Goal: Find specific page/section: Find specific page/section

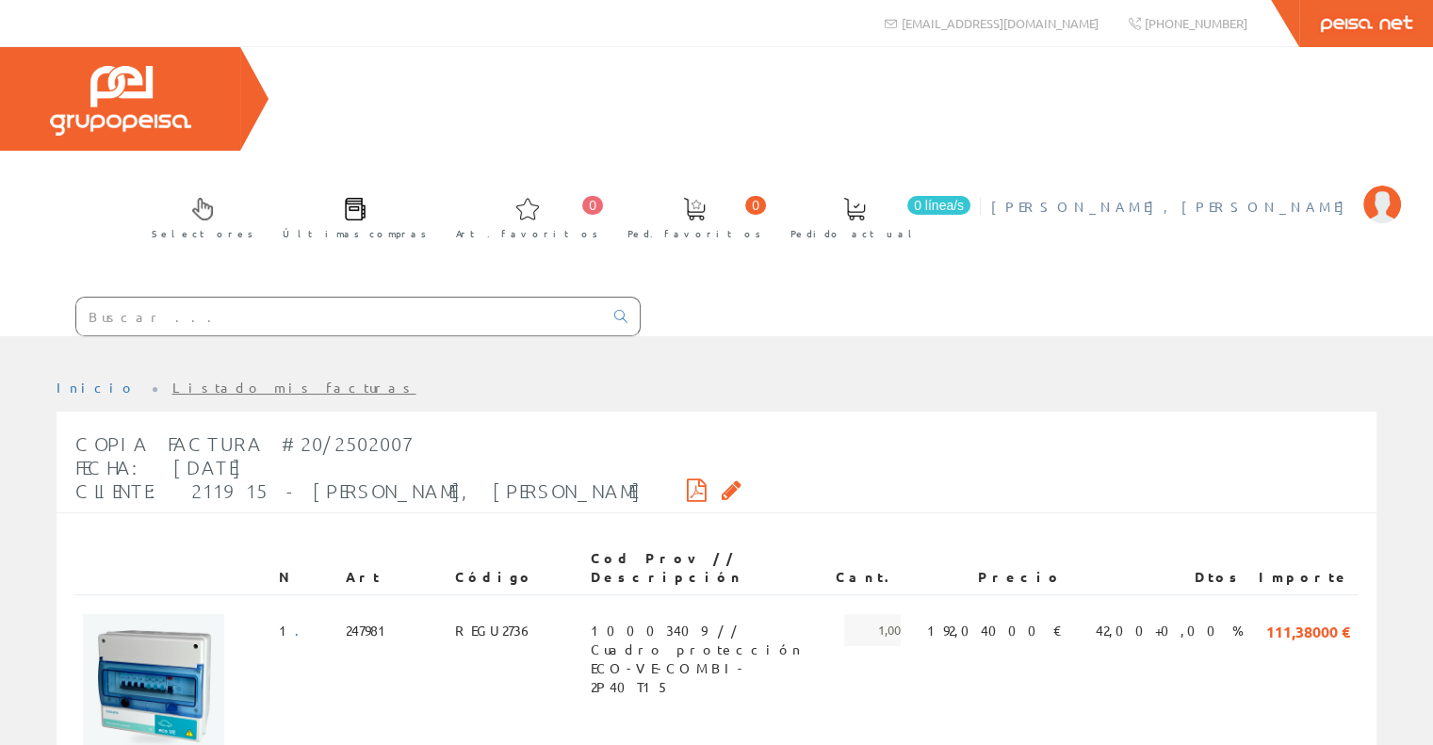
click at [1281, 197] on span "[PERSON_NAME], [PERSON_NAME]" at bounding box center [1172, 206] width 363 height 19
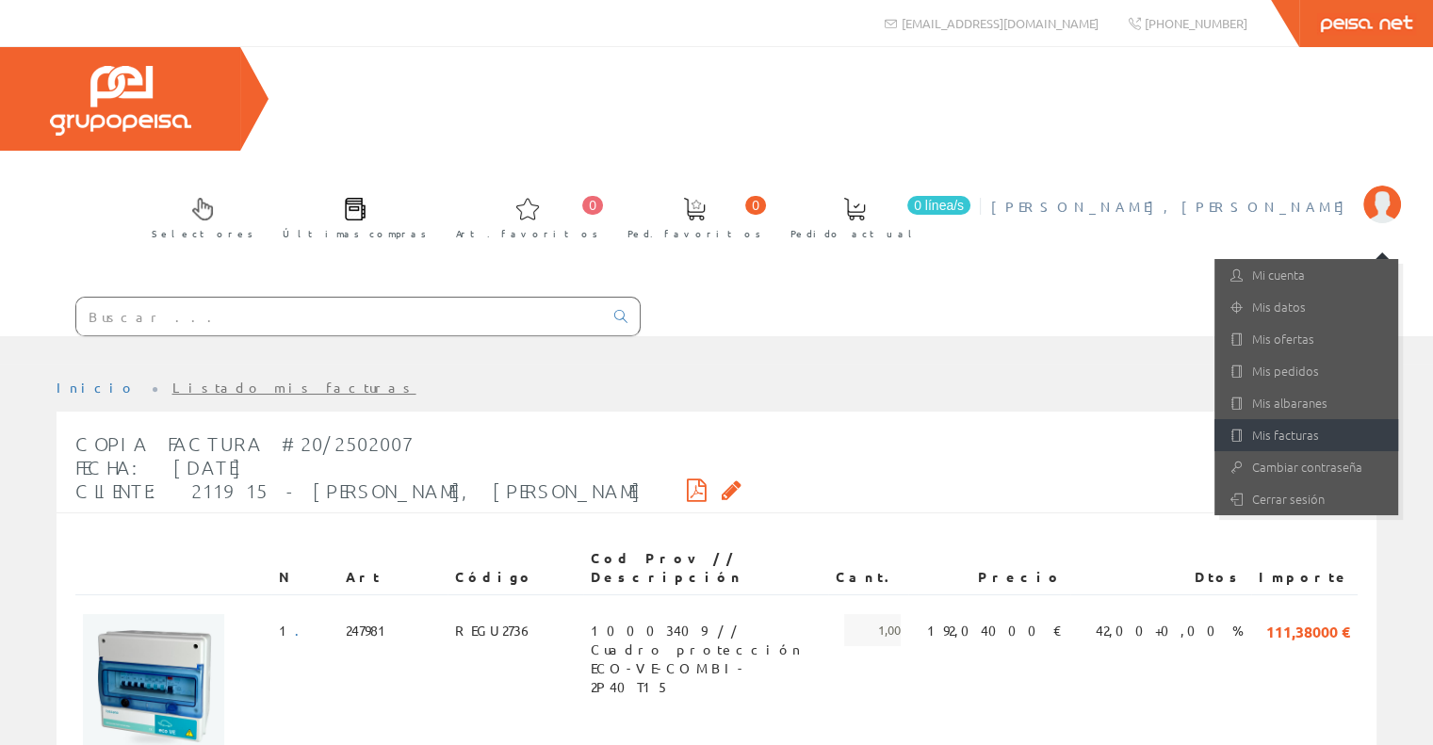
click at [1293, 419] on link "Mis facturas" at bounding box center [1306, 435] width 184 height 32
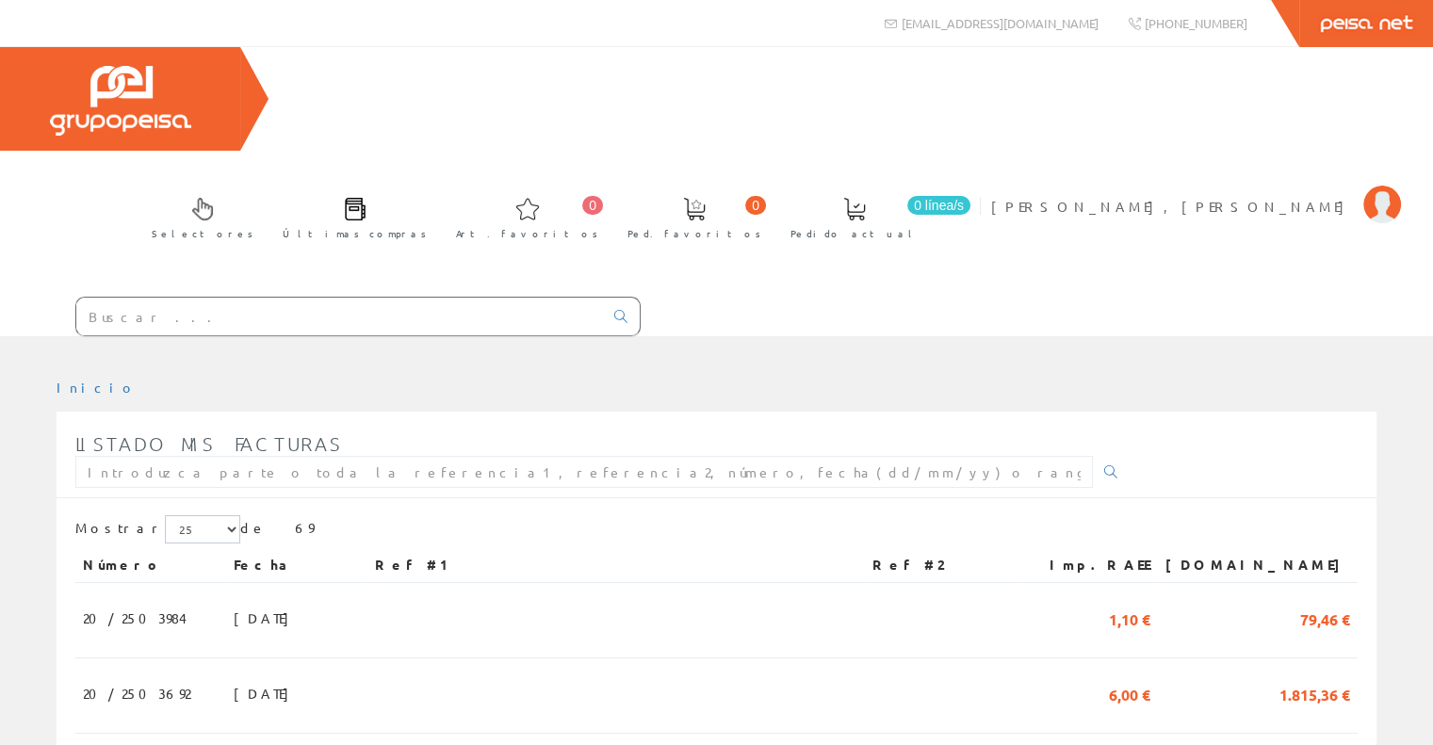
click at [224, 298] on input "text" at bounding box center [339, 317] width 527 height 38
paste input "Racor M20 Tubo Caja Ip65 Gewiss"
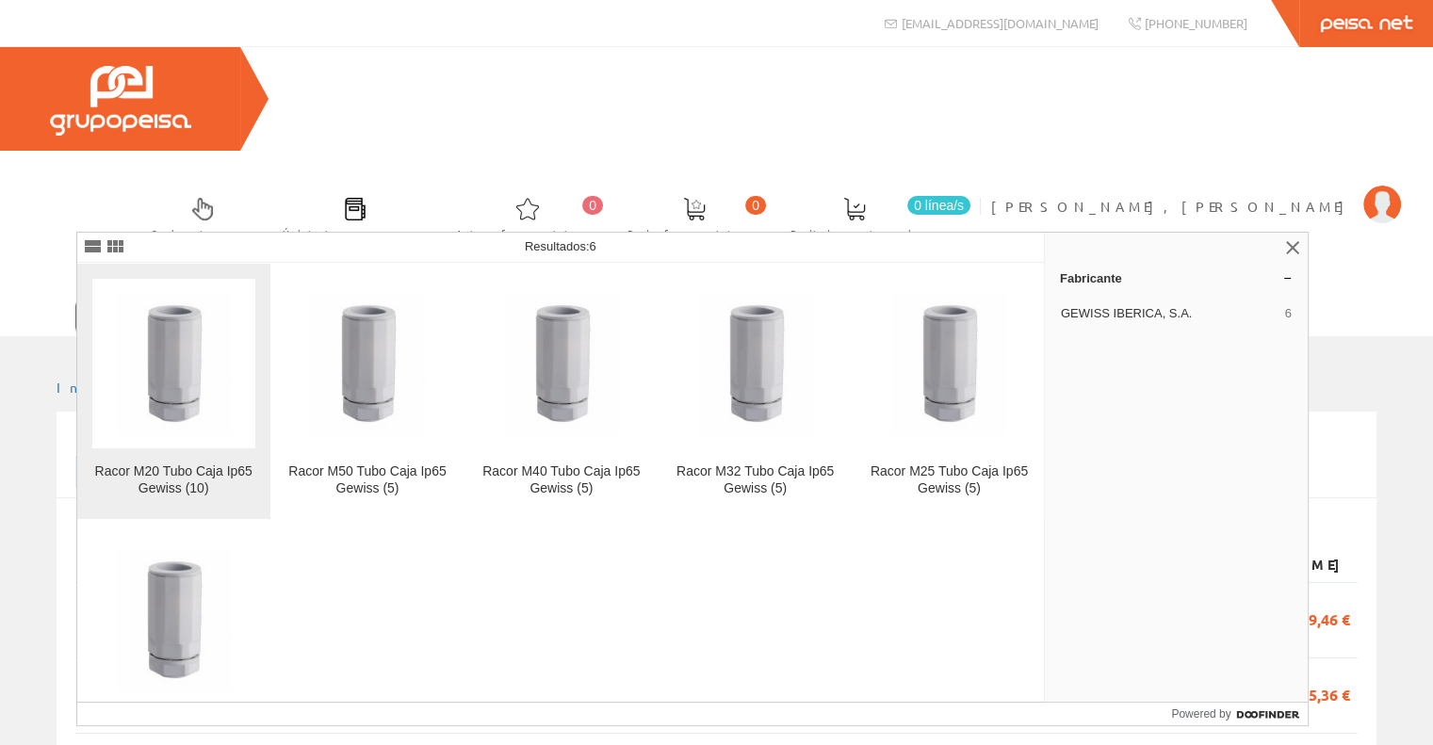
type input "Racor M20 Tubo Caja Ip65 Gewiss"
click at [169, 335] on img at bounding box center [173, 363] width 115 height 143
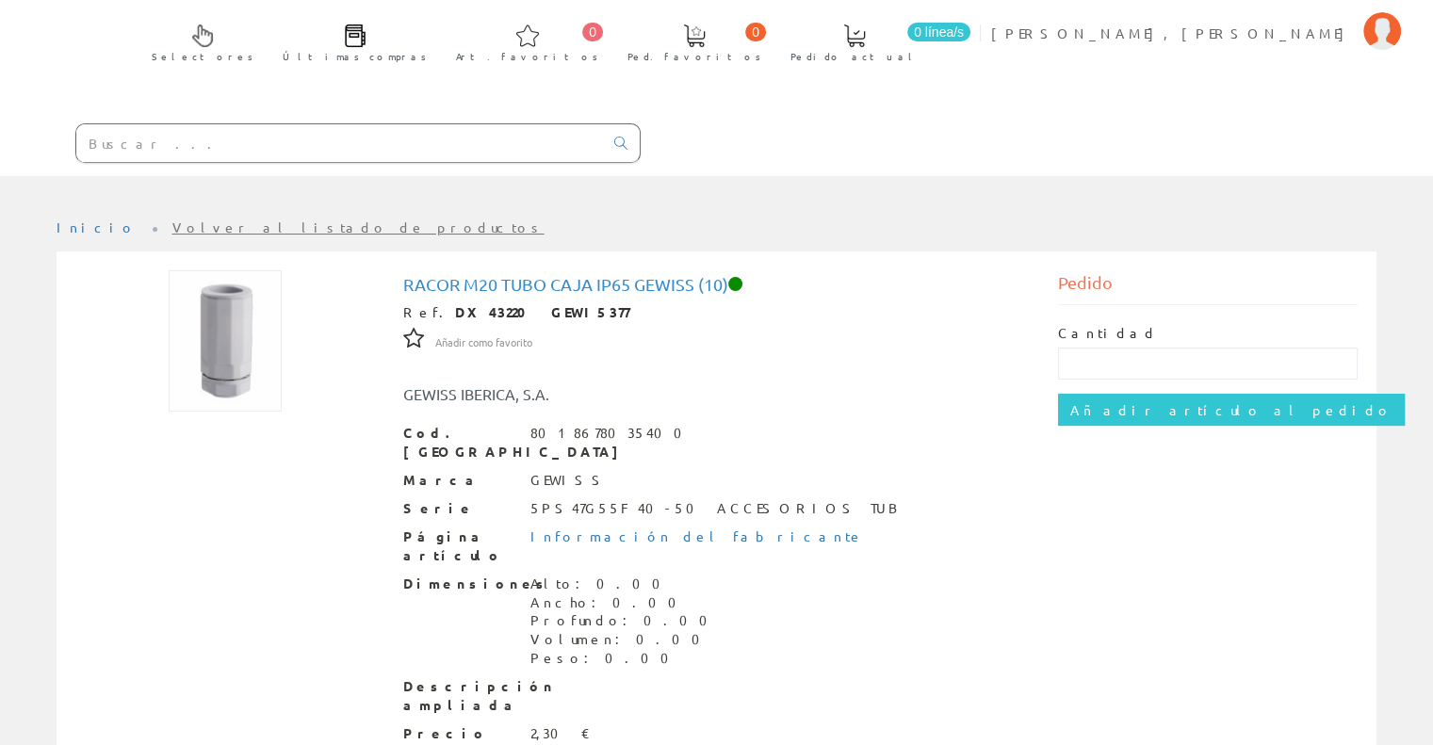
scroll to position [213, 0]
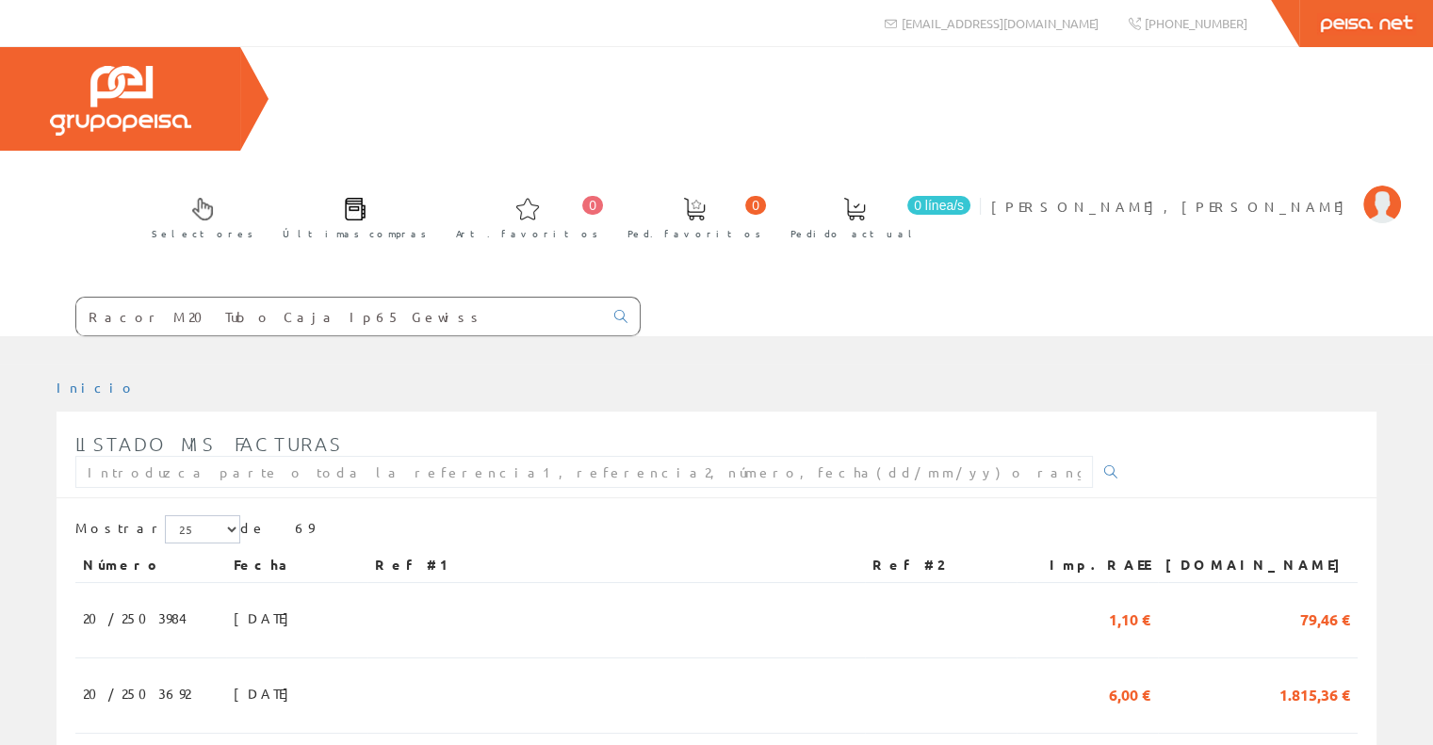
click at [314, 298] on input "Racor M20 Tubo Caja Ip65 Gewiss" at bounding box center [339, 317] width 527 height 38
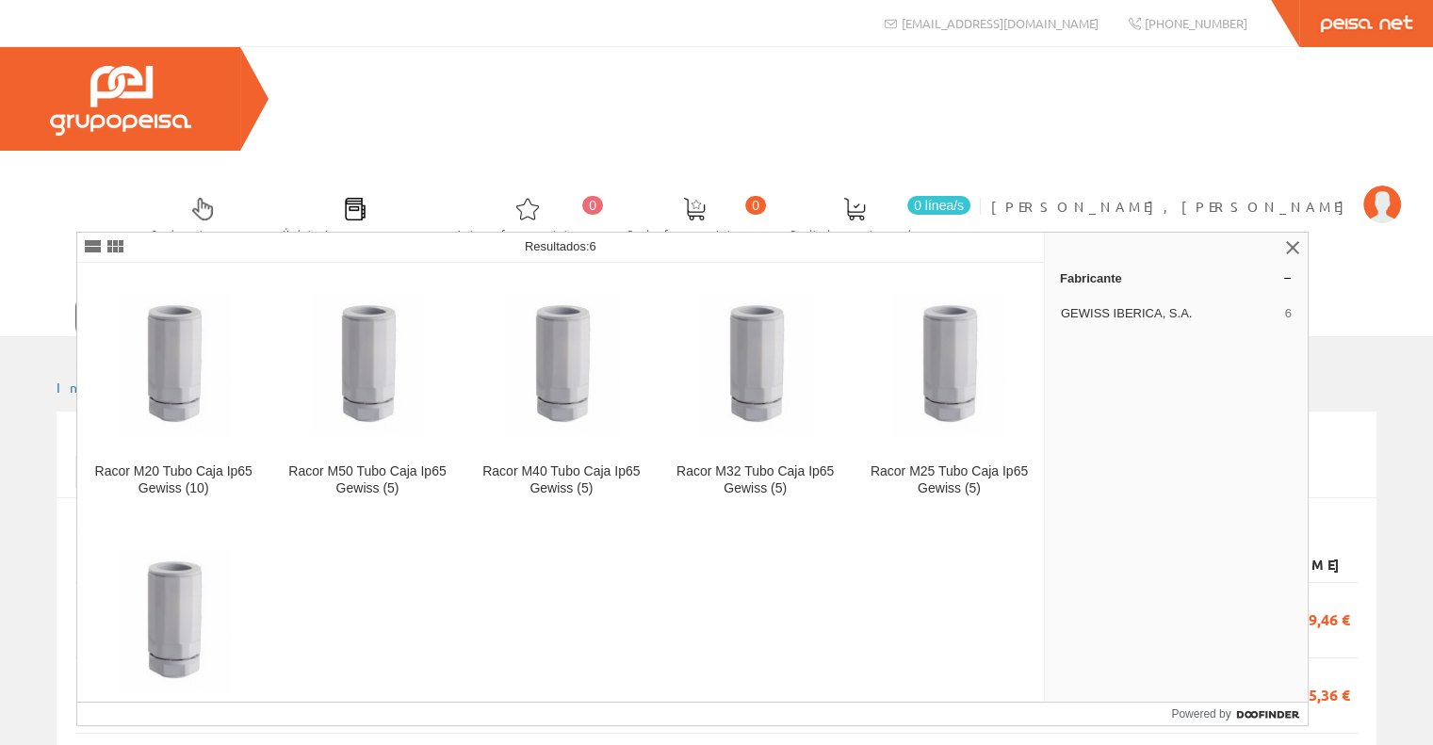
type input "Racor M20 Tubo Caja Ip65 Gewiss"
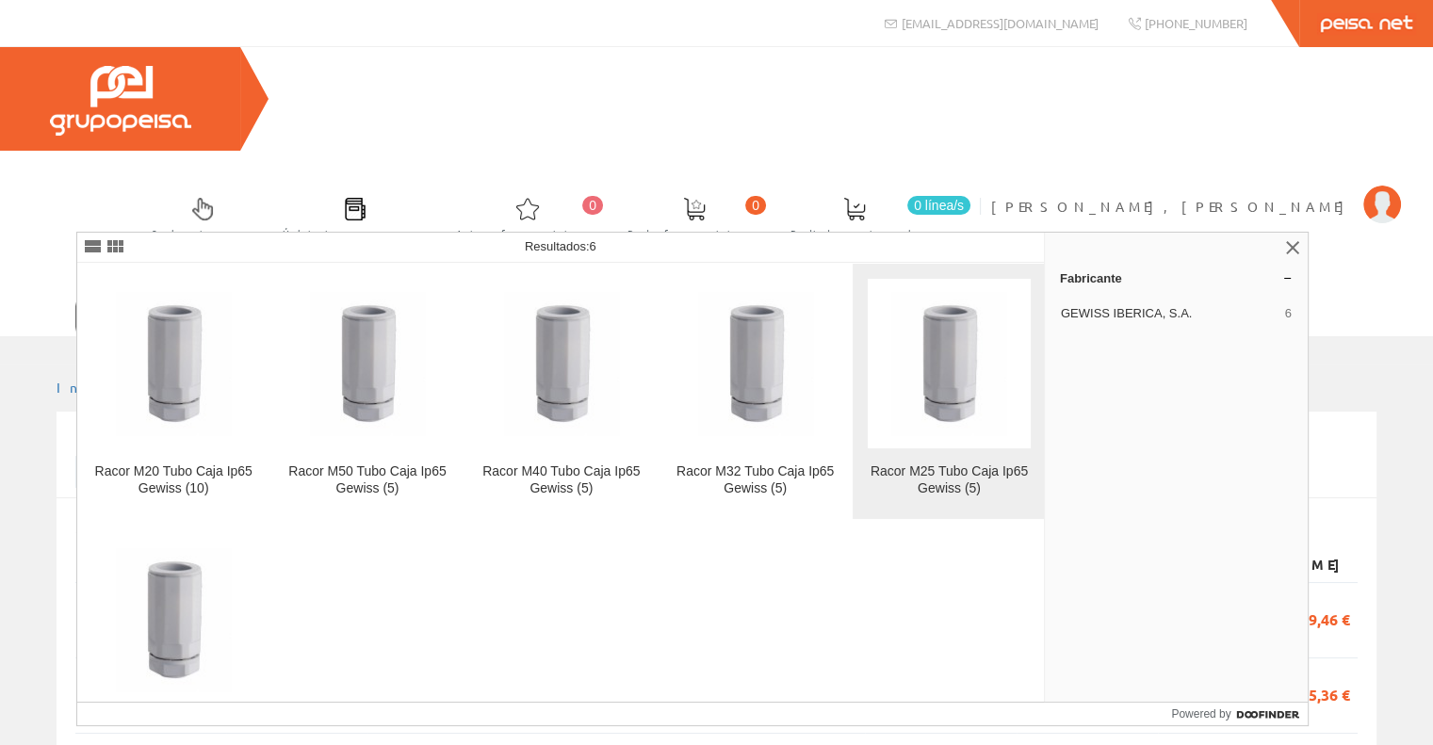
click at [951, 413] on img at bounding box center [948, 363] width 115 height 143
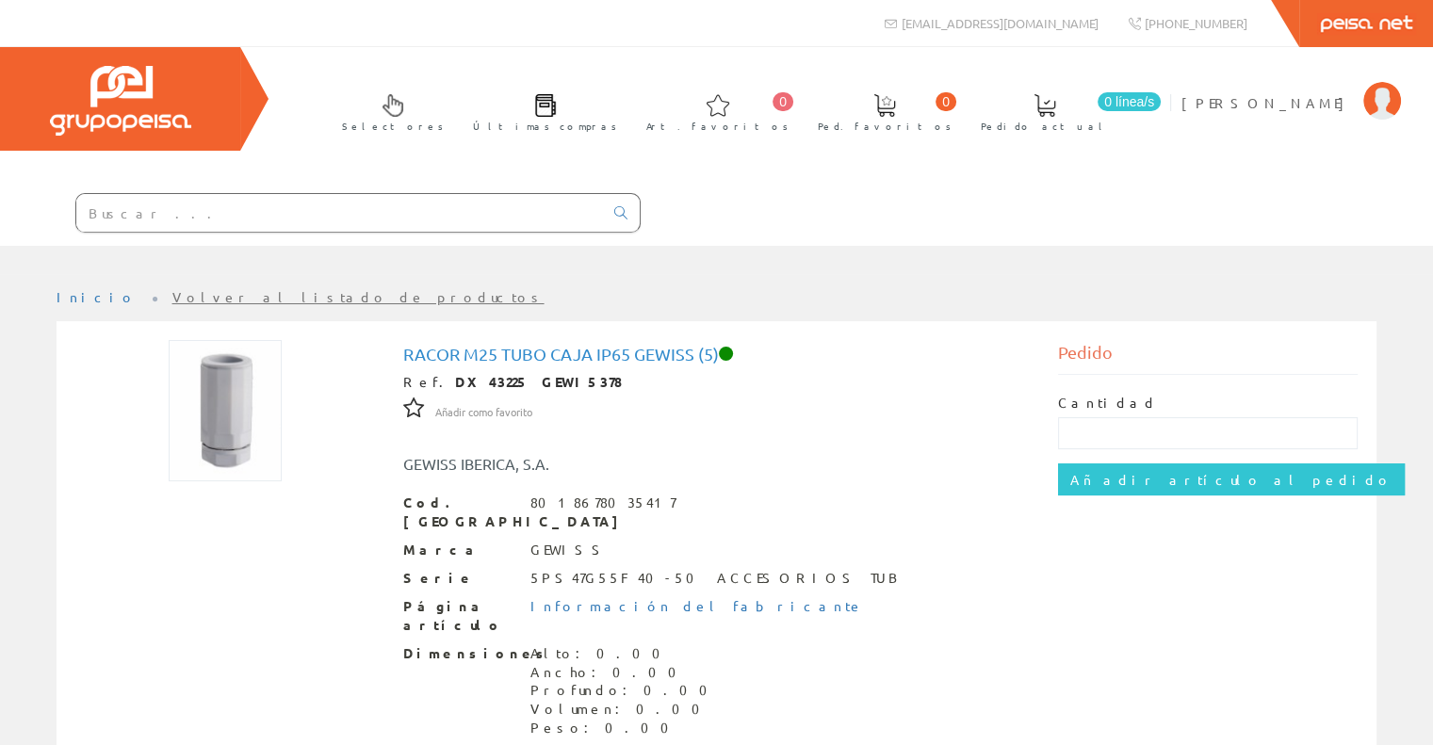
click at [241, 210] on input "text" at bounding box center [339, 213] width 527 height 38
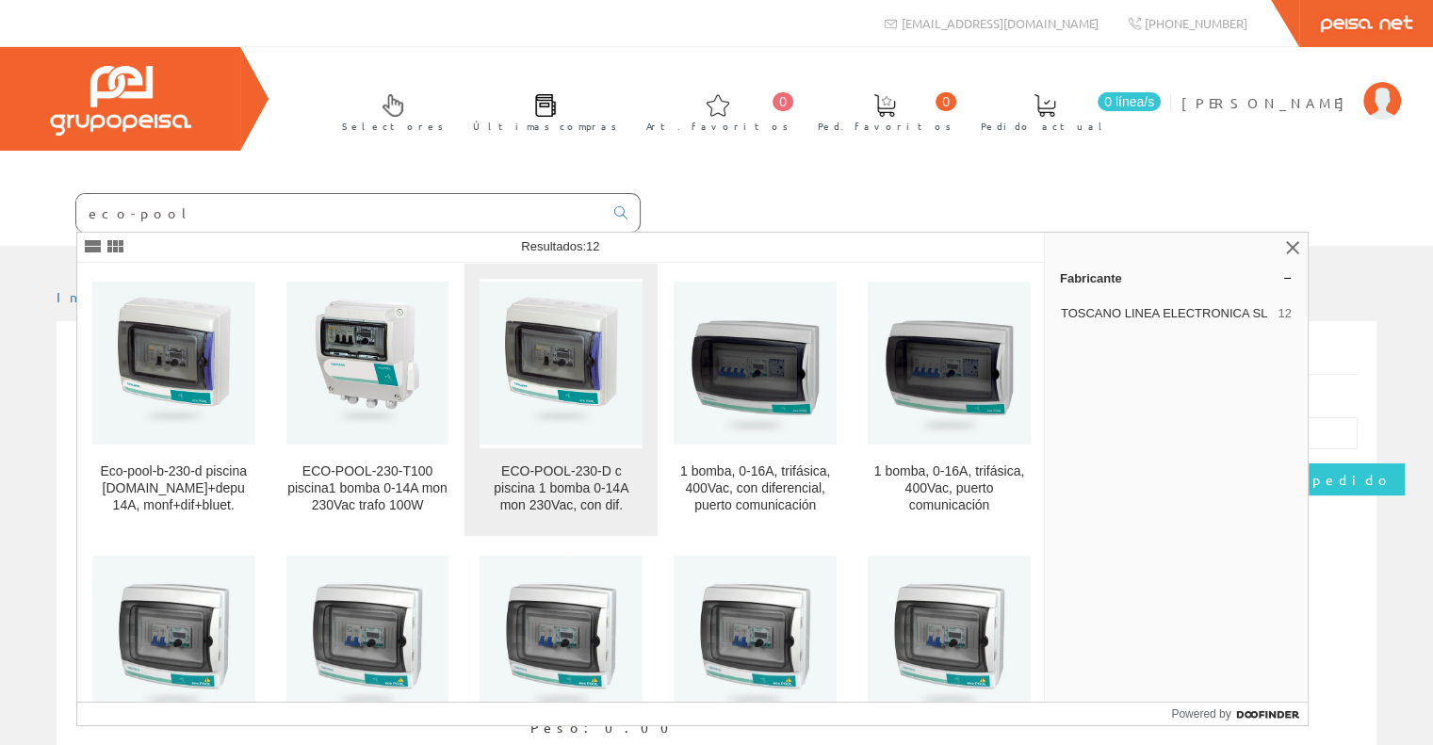
type input "eco-pool"
click at [553, 387] on img at bounding box center [561, 363] width 163 height 163
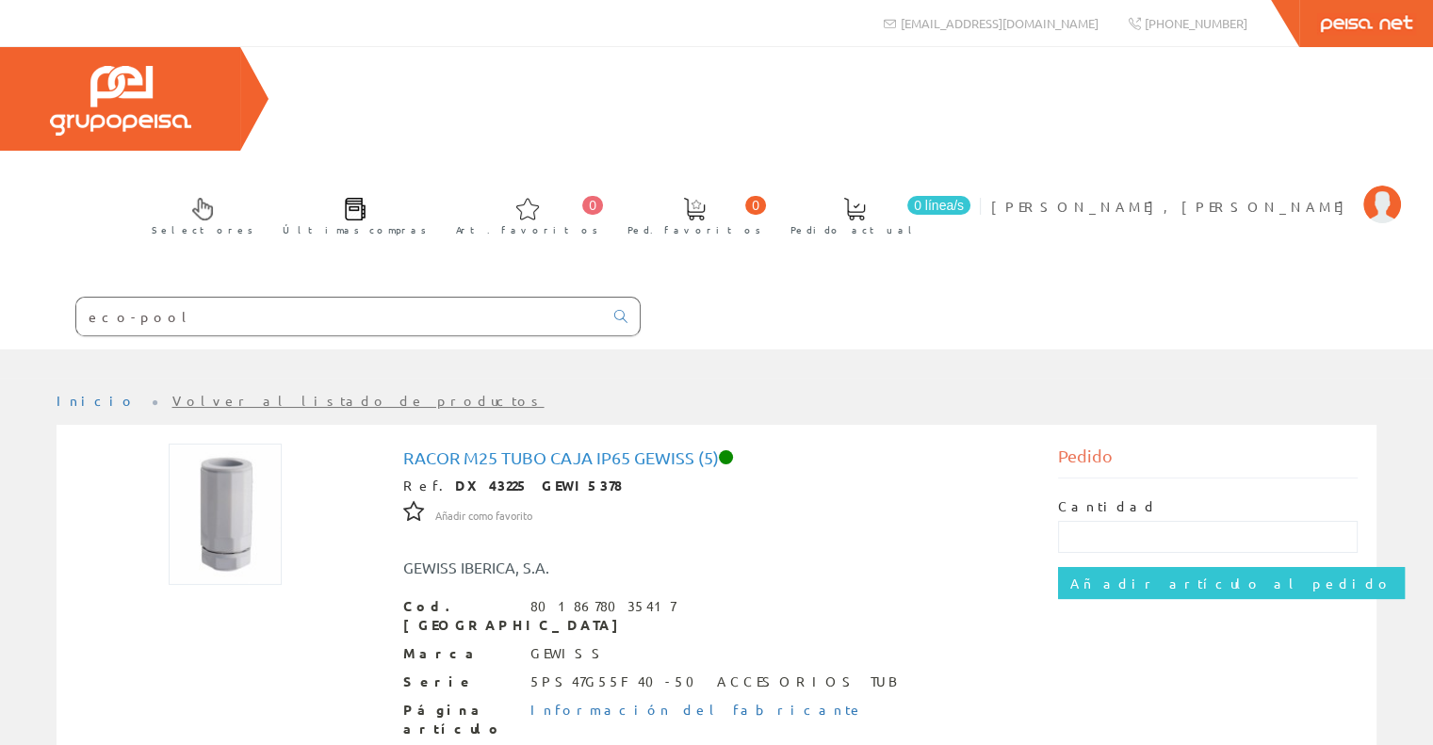
click at [174, 298] on input "eco-pool" at bounding box center [339, 317] width 527 height 38
type input "eco-pool"
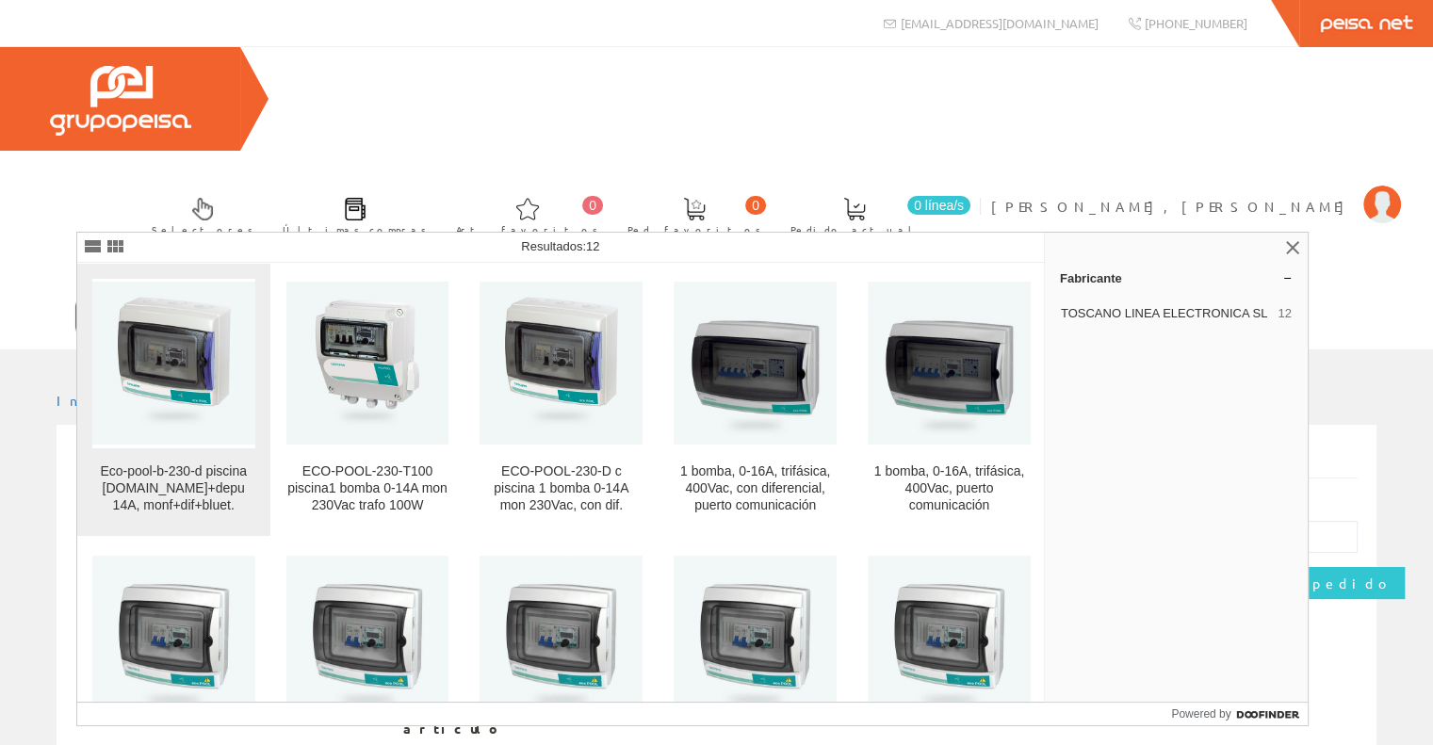
click at [175, 406] on img at bounding box center [173, 363] width 163 height 163
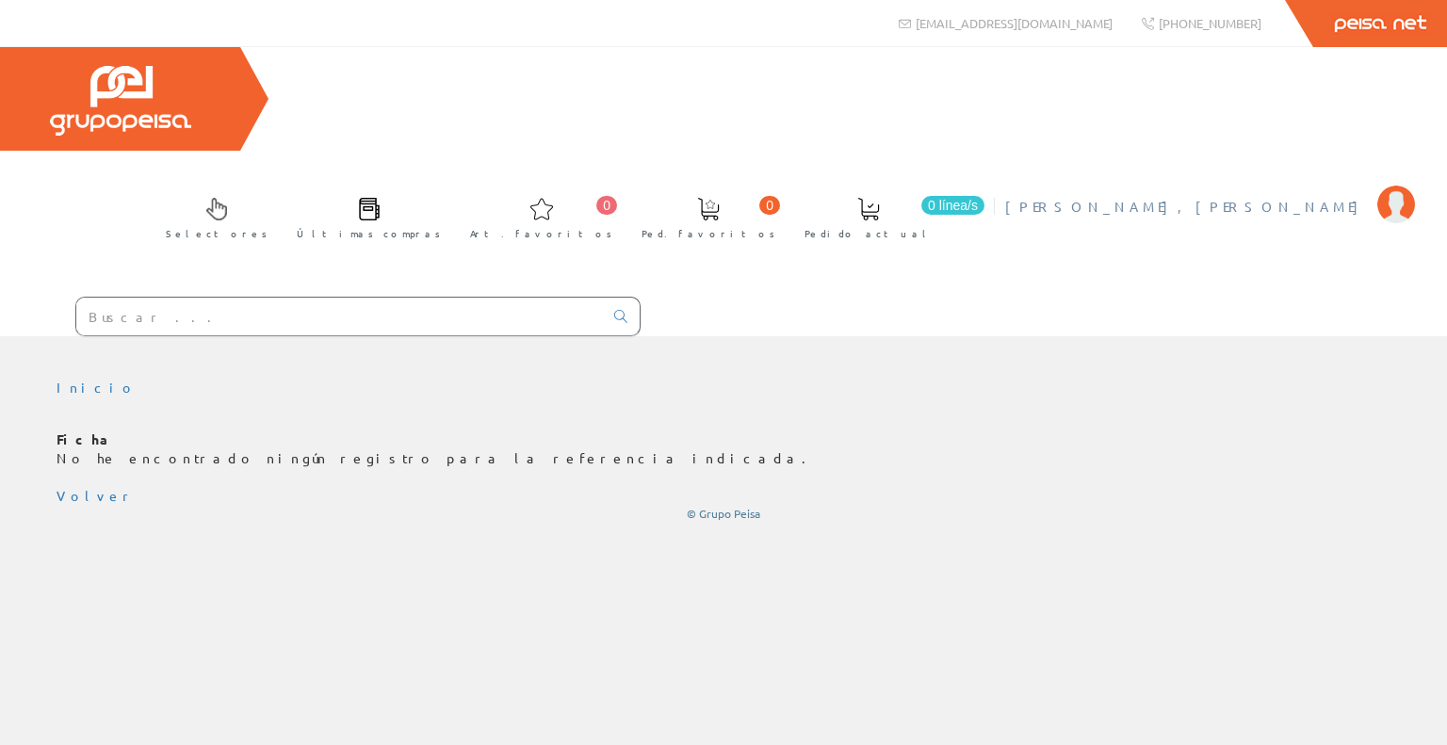
click at [1335, 197] on span "[PERSON_NAME], [PERSON_NAME]" at bounding box center [1186, 206] width 363 height 19
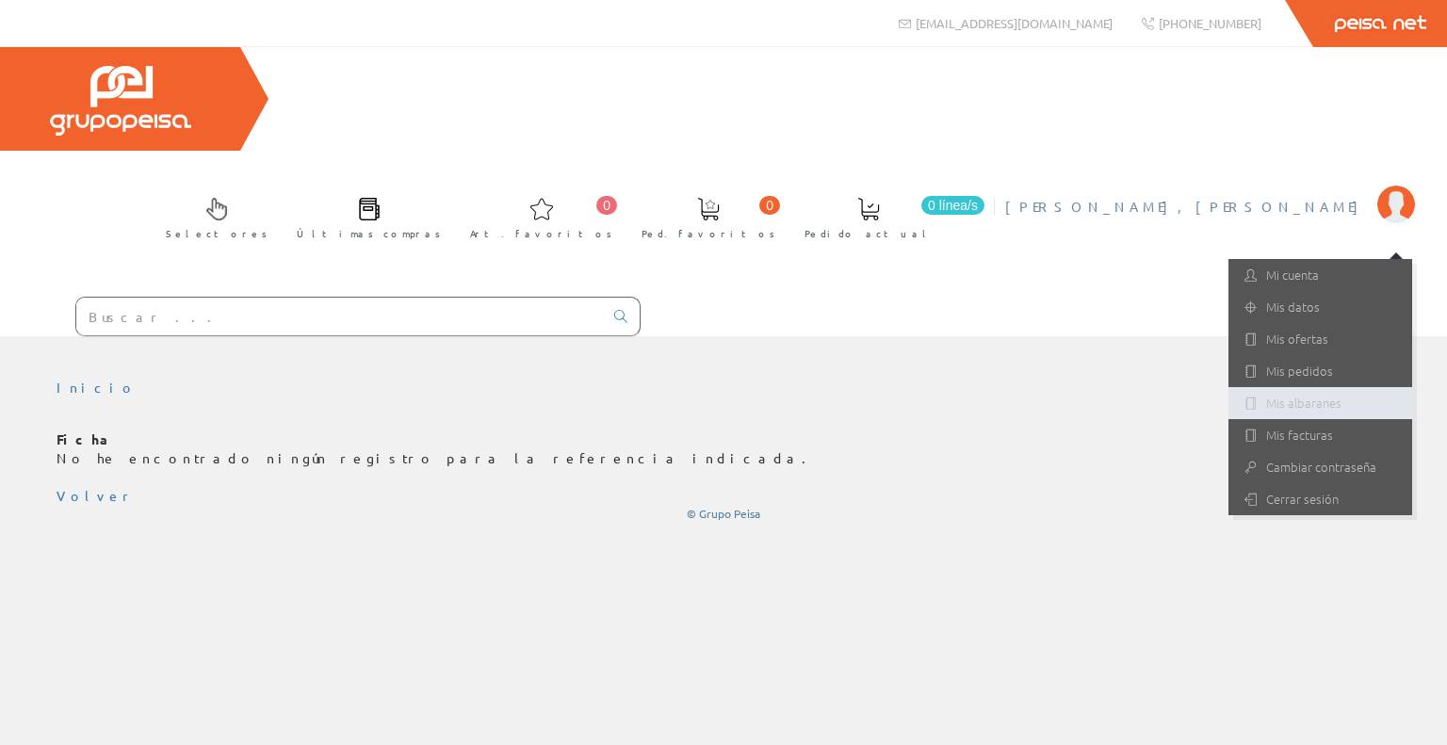
click at [1283, 387] on link "Mis albaranes" at bounding box center [1320, 403] width 184 height 32
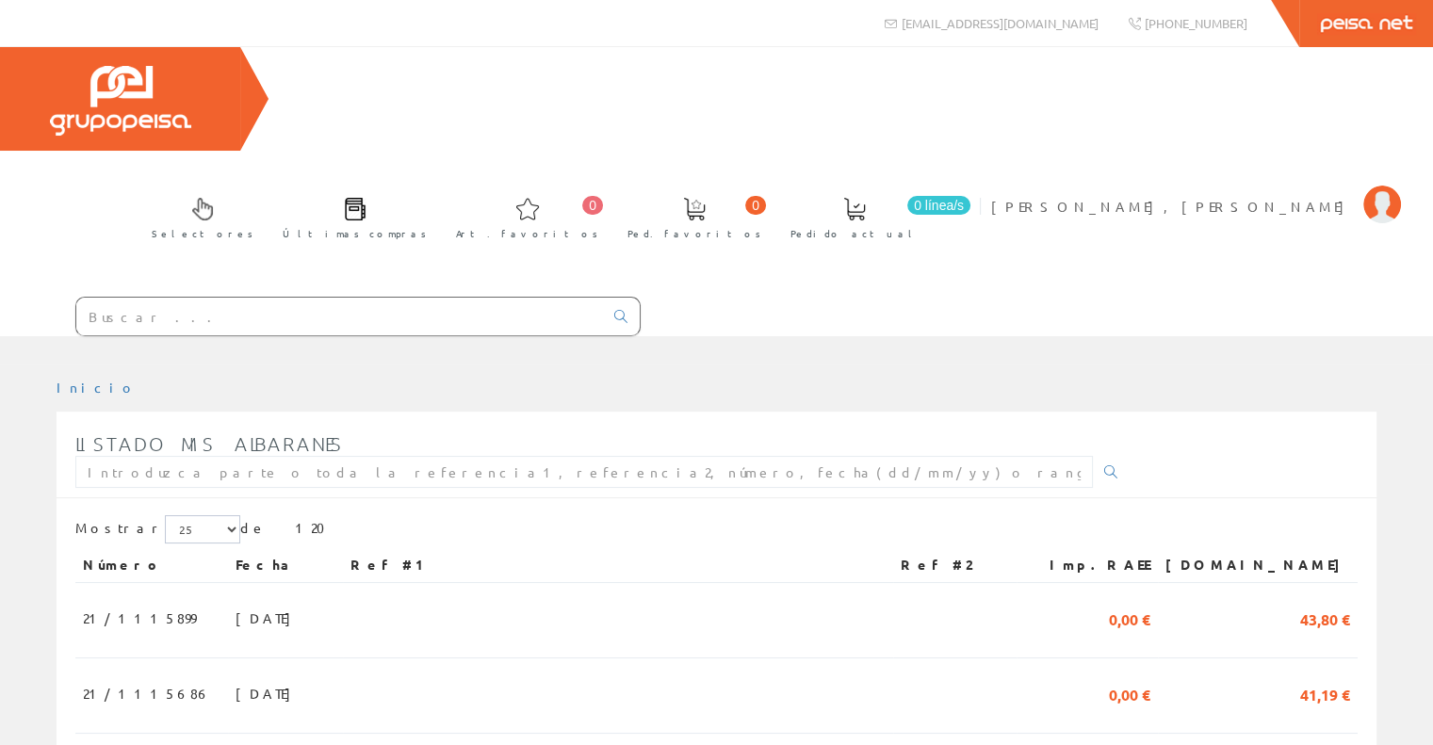
click at [143, 298] on input "text" at bounding box center [339, 317] width 527 height 38
paste input "Magnetotermico DPN 16A"
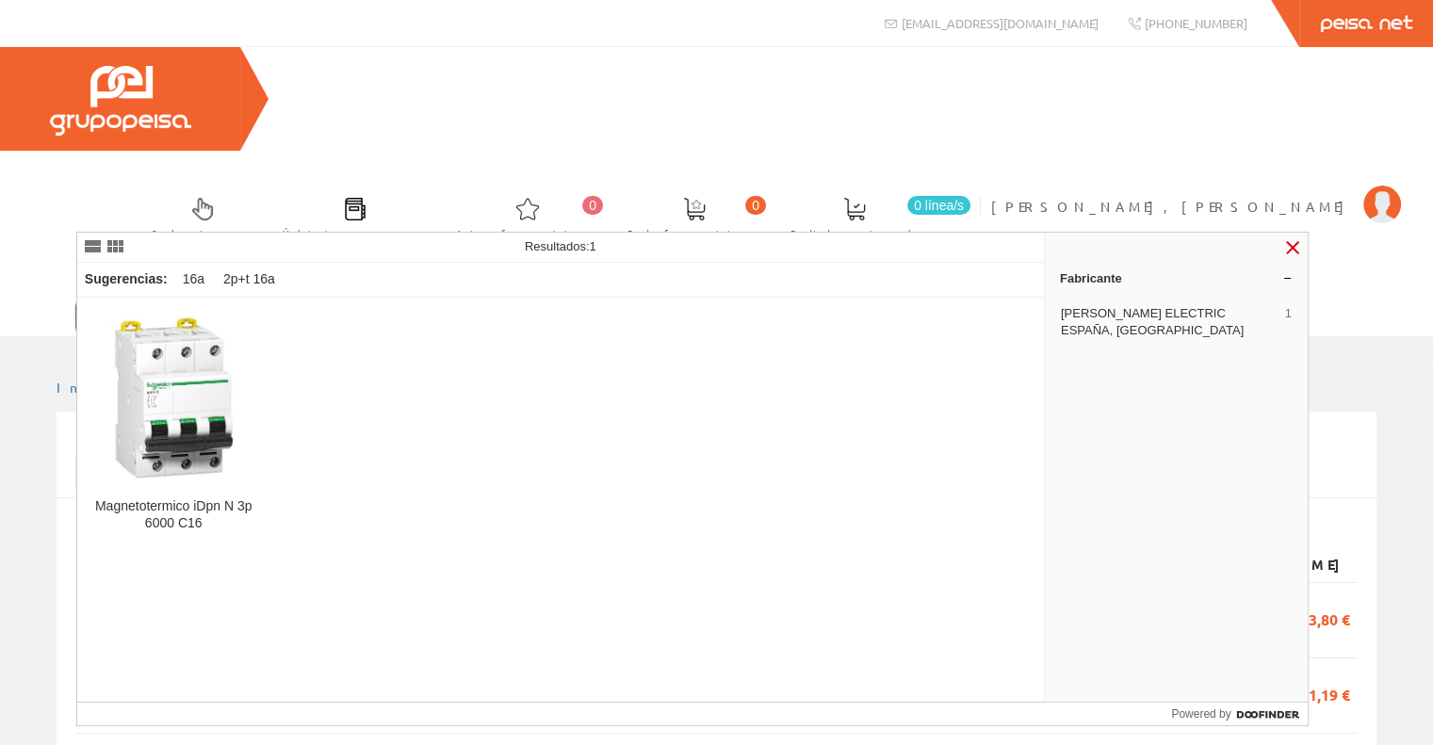
type input "Magnetotermico DPN 16A"
click at [1294, 240] on link at bounding box center [1292, 247] width 23 height 23
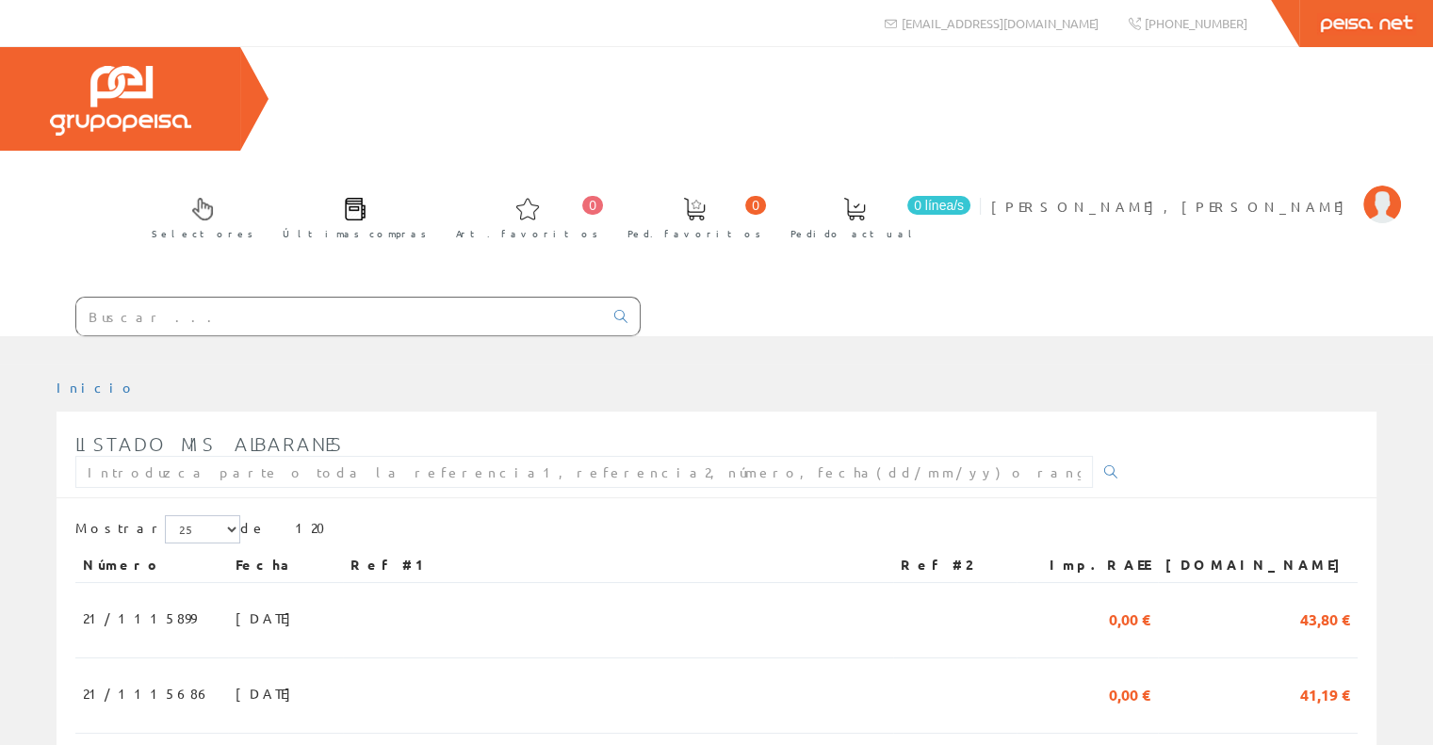
click at [173, 298] on input "text" at bounding box center [339, 317] width 527 height 38
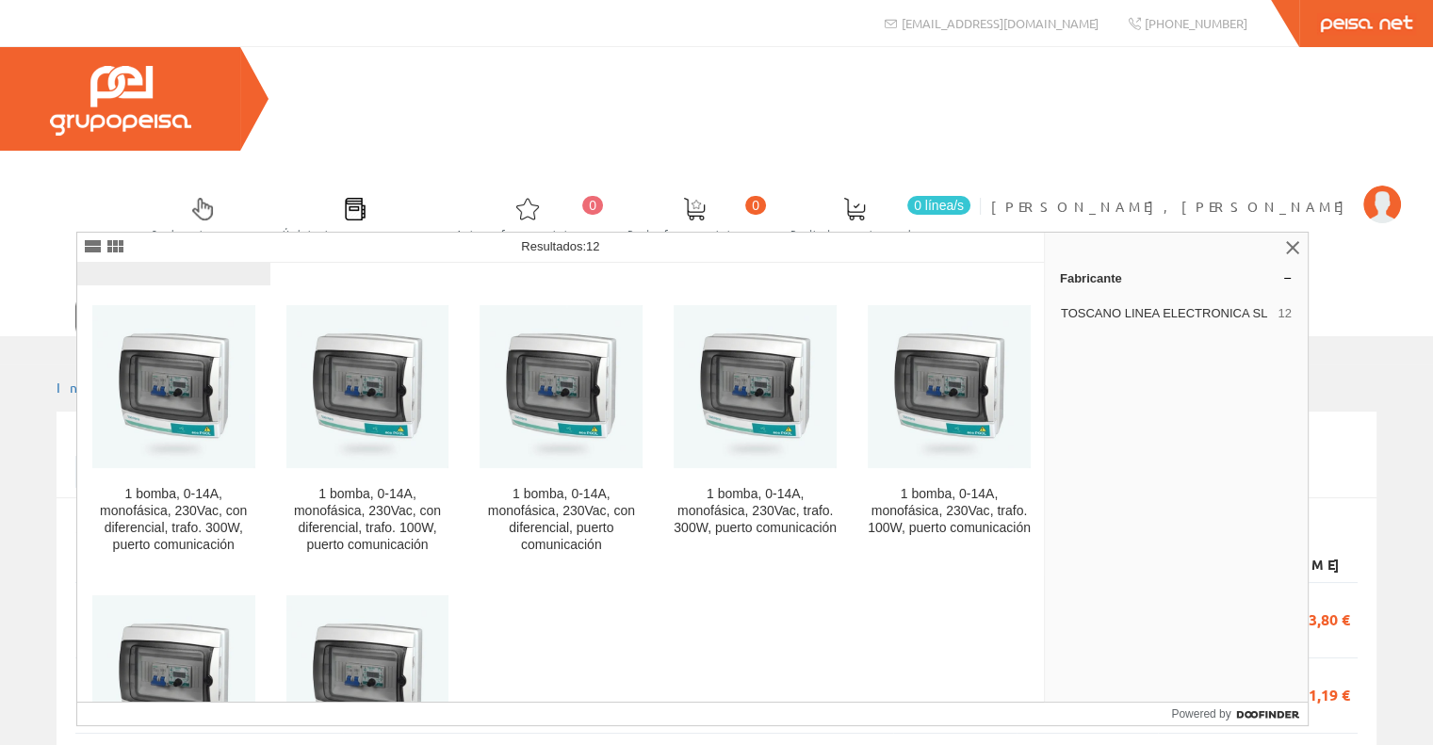
scroll to position [283, 0]
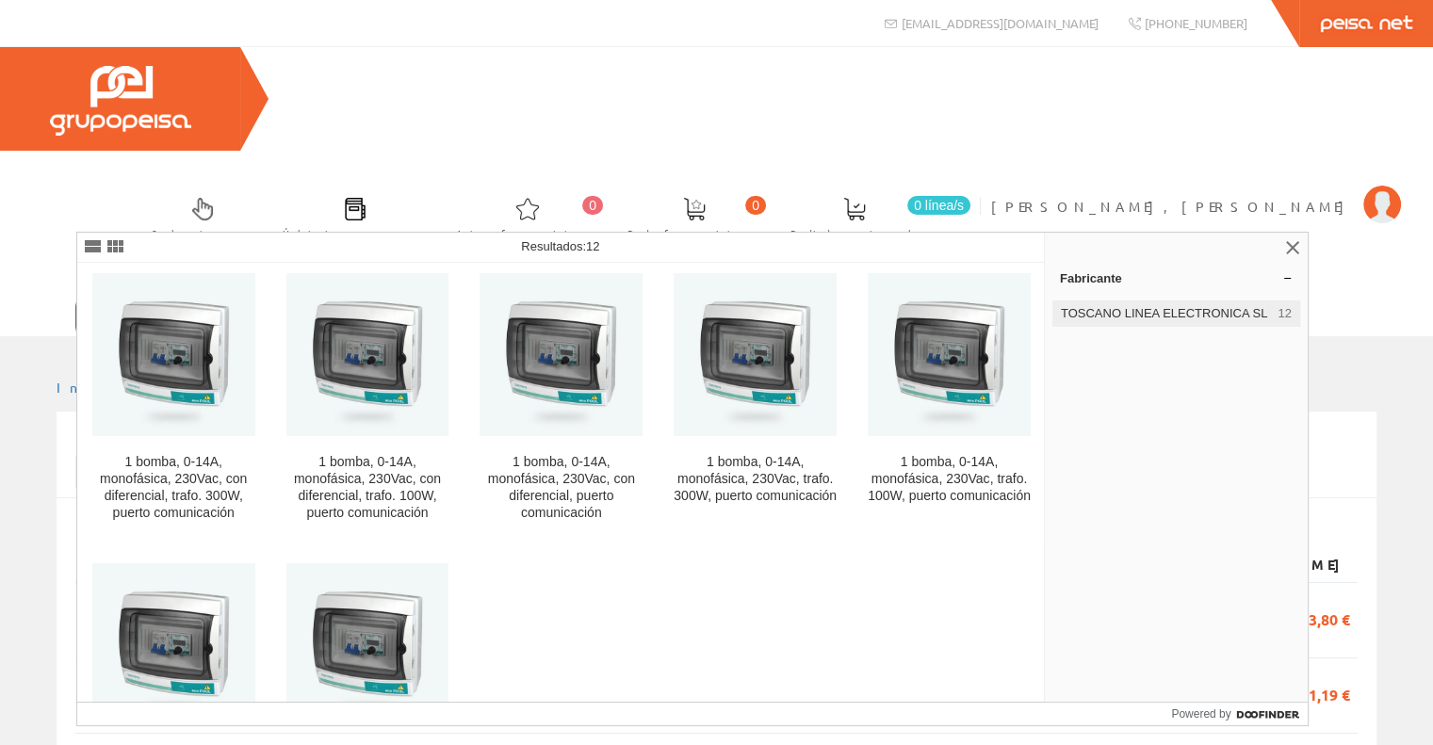
type input "eco-pool"
click at [1134, 315] on span "TOSCANO LINEA ELECTRONICA SL" at bounding box center [1166, 313] width 210 height 17
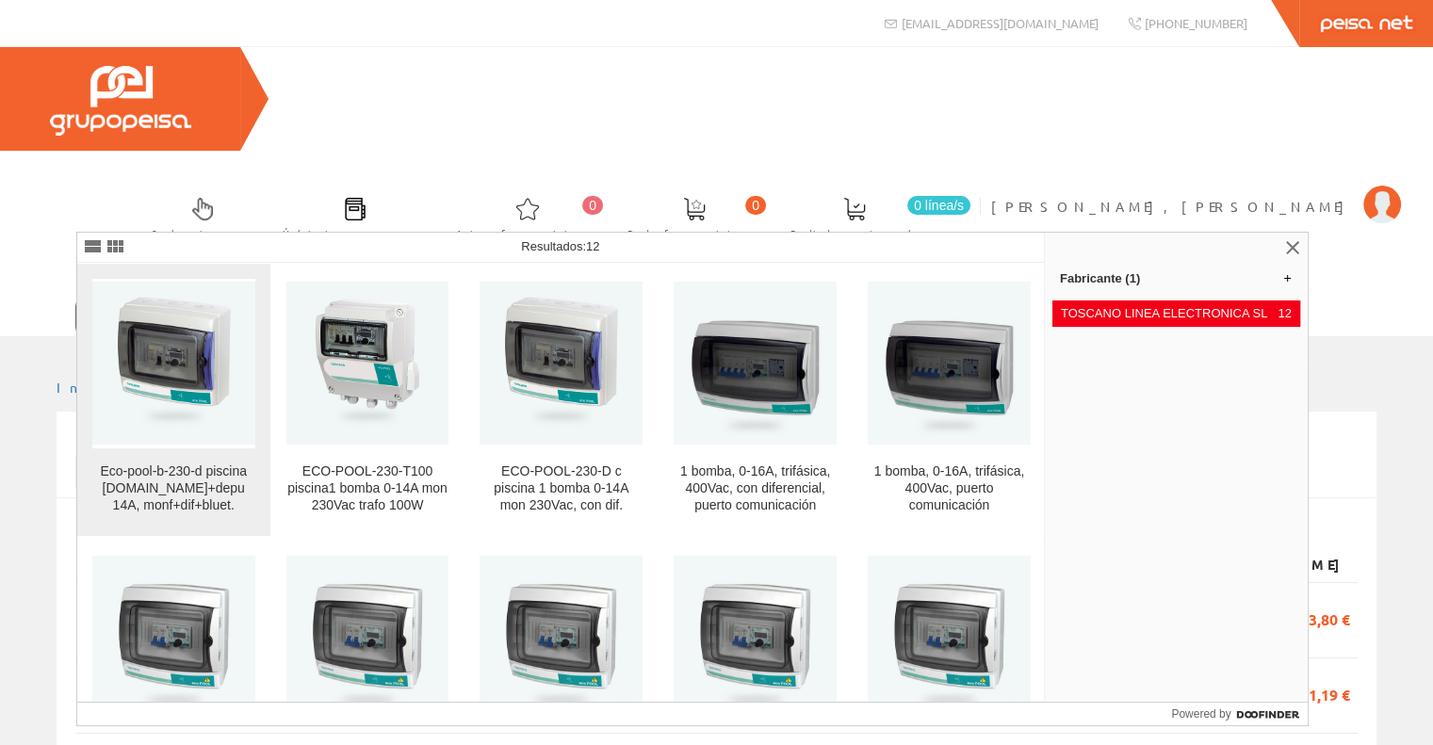
click at [117, 497] on div "Eco-pool-b-230-d piscina [DOMAIN_NAME]+depu 14A, monf+dif+bluet." at bounding box center [173, 488] width 163 height 51
